Goal: Task Accomplishment & Management: Manage account settings

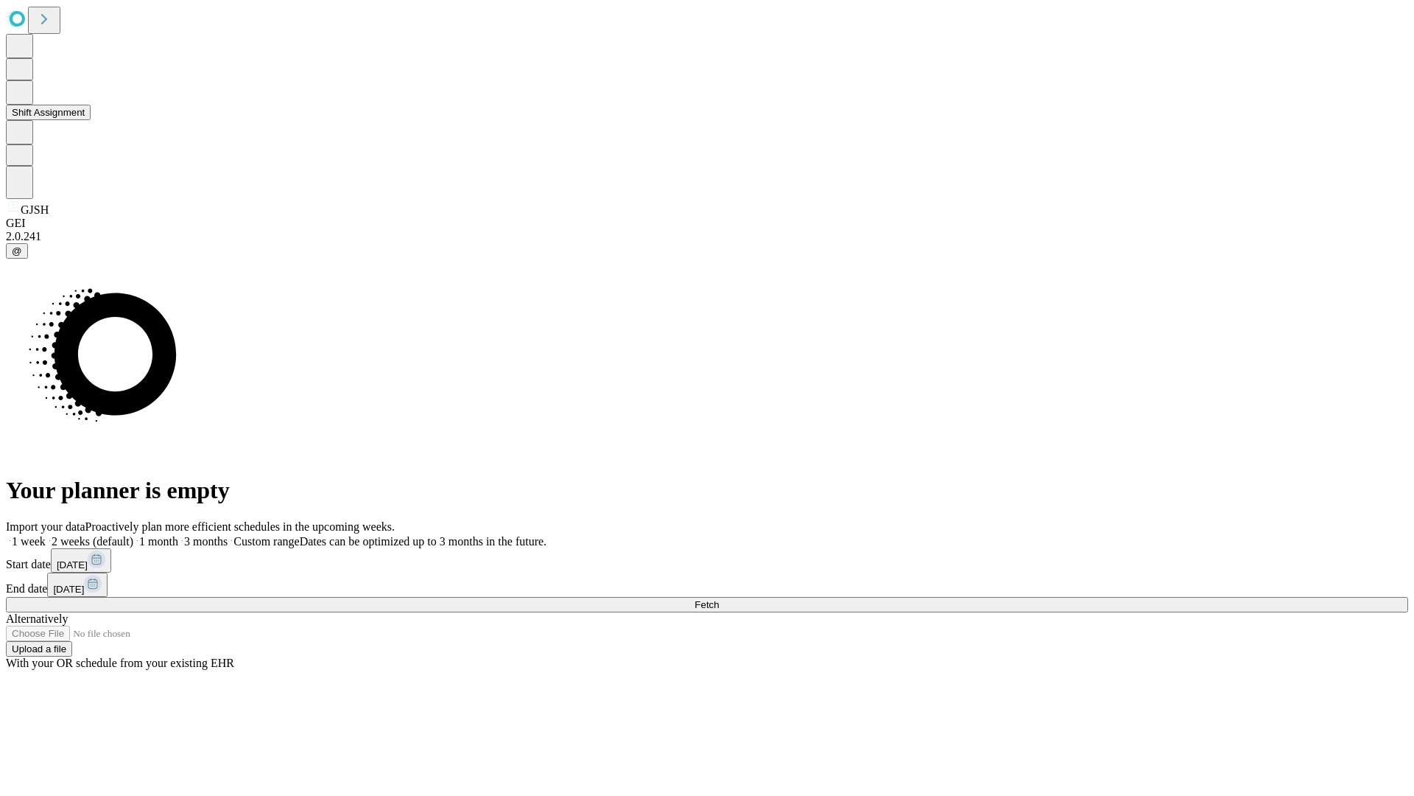
click at [91, 120] on button "Shift Assignment" at bounding box center [48, 112] width 85 height 15
